Goal: Task Accomplishment & Management: Manage account settings

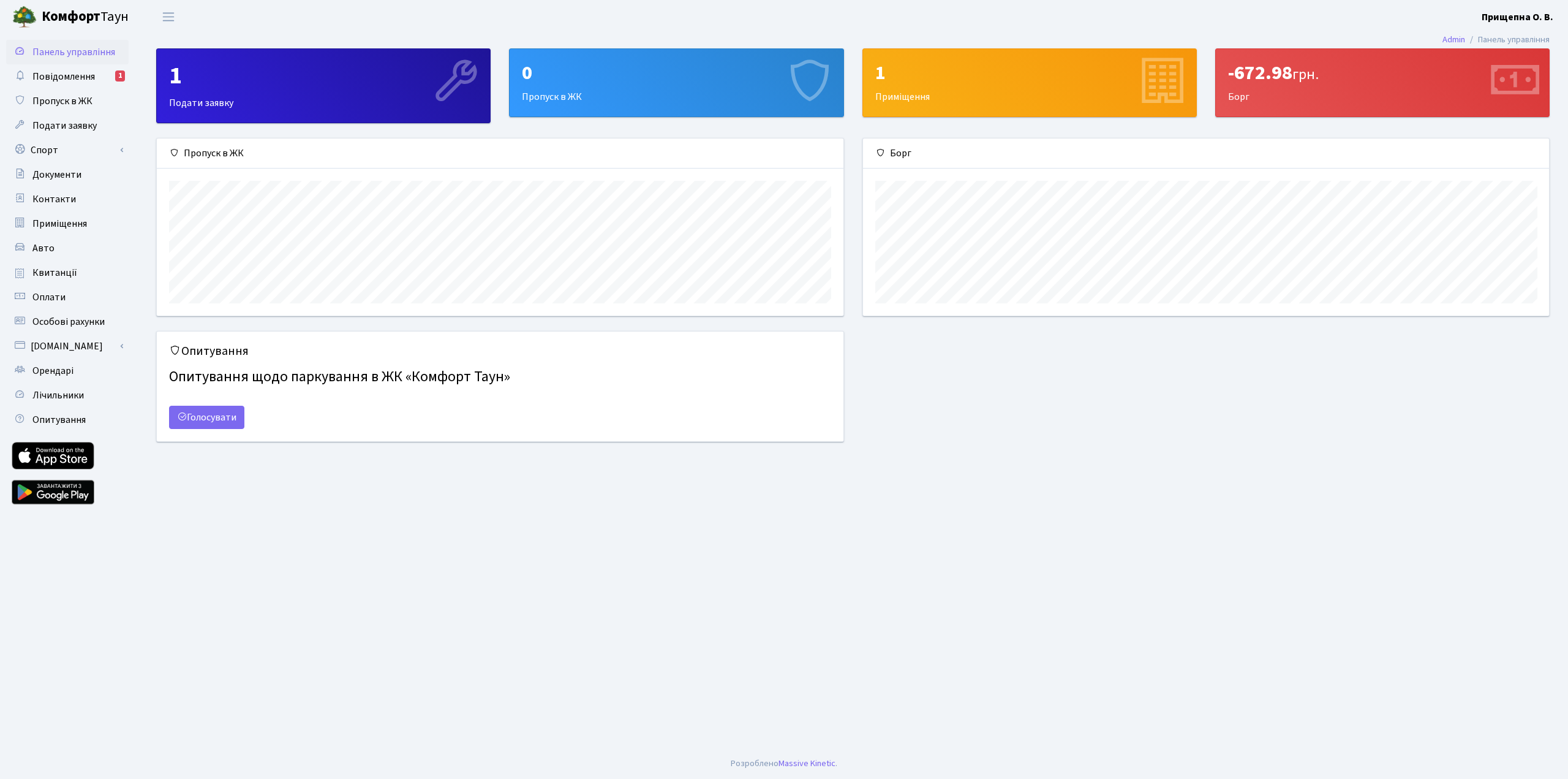
scroll to position [177, 686]
click at [77, 78] on span "Повідомлення" at bounding box center [63, 76] width 63 height 14
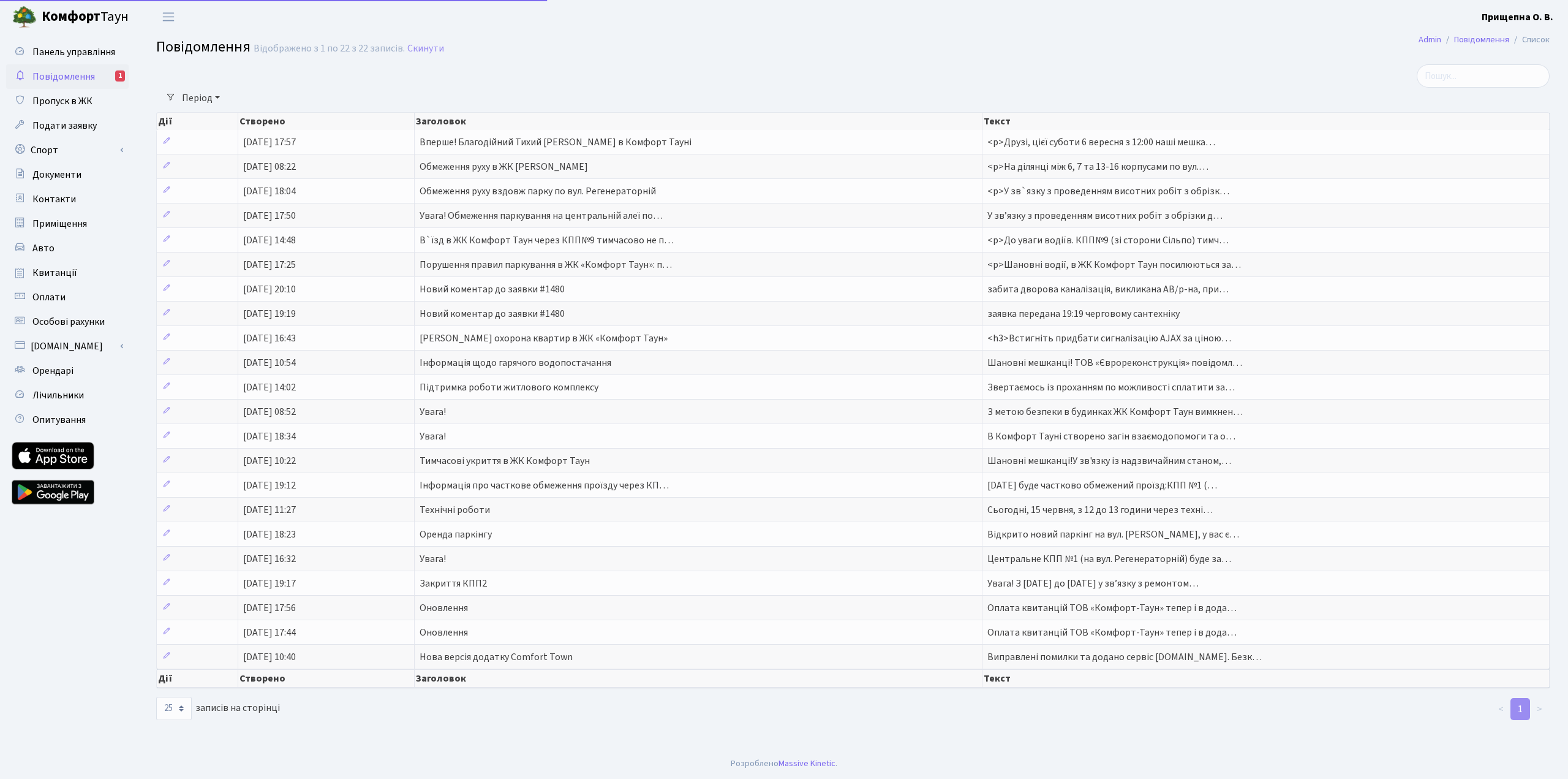
select select "25"
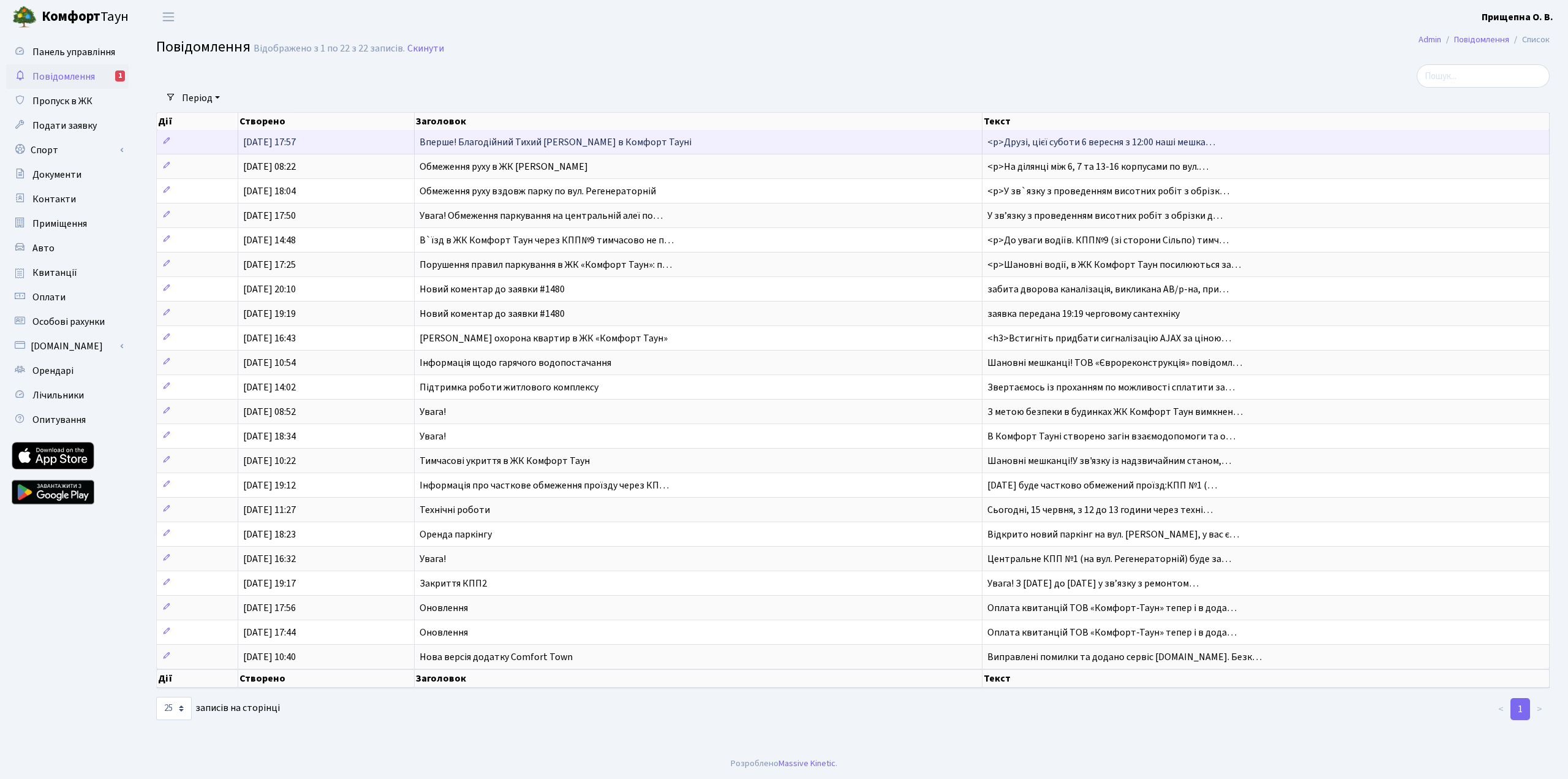
click at [582, 141] on span "Вперше! Благодійний Тихий [PERSON_NAME] в Комфорт Тауні" at bounding box center [555, 142] width 272 height 14
